Goal: Task Accomplishment & Management: Manage account settings

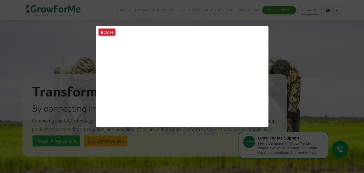
drag, startPoint x: 0, startPoint y: 0, endPoint x: 112, endPoint y: 33, distance: 116.7
click at [112, 33] on button "Close" at bounding box center [107, 32] width 16 height 7
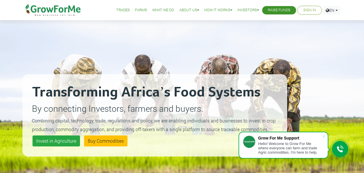
click at [317, 11] on li "Sign In" at bounding box center [310, 10] width 25 height 9
click at [309, 11] on link "Sign In" at bounding box center [310, 10] width 13 height 6
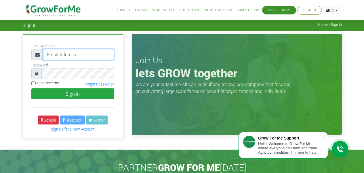
click at [78, 56] on input "email" at bounding box center [78, 54] width 71 height 11
type input "lorretalorcisca@gmail.com"
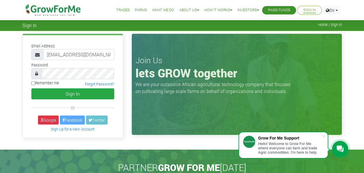
click at [38, 82] on label "Remember me" at bounding box center [45, 82] width 28 height 5
click at [35, 82] on input "Remember me" at bounding box center [33, 83] width 4 height 4
checkbox input "true"
click at [72, 52] on input "lorretalorcisca@gmail.com" at bounding box center [78, 54] width 71 height 11
click at [48, 121] on link "Google" at bounding box center [48, 119] width 21 height 9
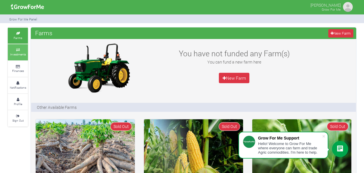
click at [14, 53] on small "Investments" at bounding box center [18, 54] width 16 height 4
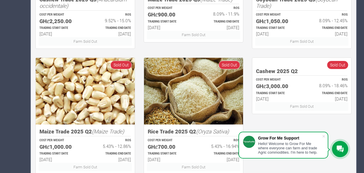
scroll to position [395, 0]
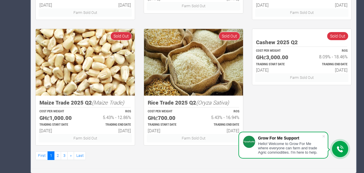
click at [346, 150] on div at bounding box center [340, 149] width 16 height 16
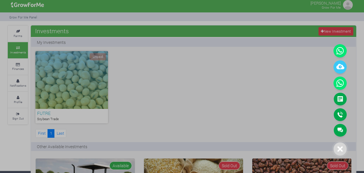
scroll to position [0, 0]
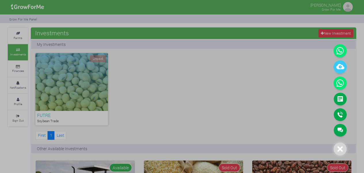
click at [89, 111] on div at bounding box center [182, 86] width 364 height 173
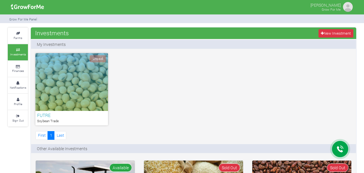
click at [66, 87] on div "Unpaid" at bounding box center [71, 82] width 73 height 58
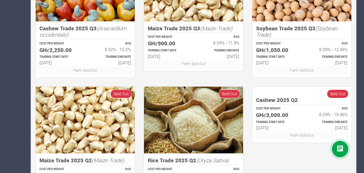
scroll to position [366, 0]
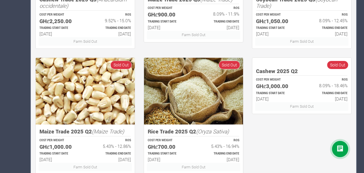
drag, startPoint x: 228, startPoint y: 114, endPoint x: 268, endPoint y: 154, distance: 56.2
click at [268, 154] on div "Cashew 2025 Q2 COST PER WEIGHT GHȼ3,000.00 ROS 8.09% - 18.46% TRADING START DAT…" at bounding box center [302, 117] width 108 height 120
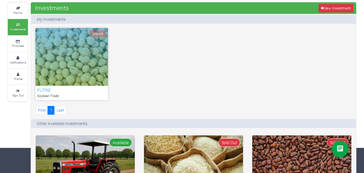
scroll to position [0, 0]
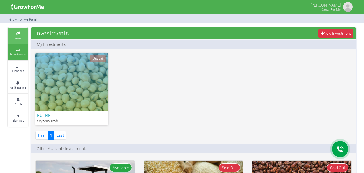
click at [18, 31] on link "Farms" at bounding box center [18, 36] width 20 height 16
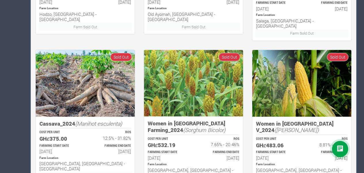
scroll to position [396, 0]
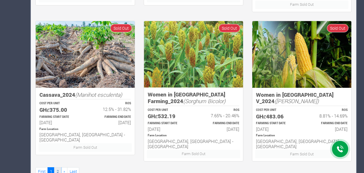
click at [58, 167] on link "2" at bounding box center [57, 171] width 7 height 8
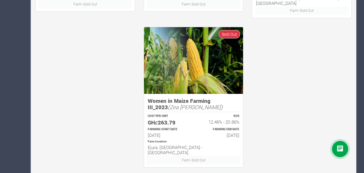
scroll to position [396, 0]
